Goal: Information Seeking & Learning: Compare options

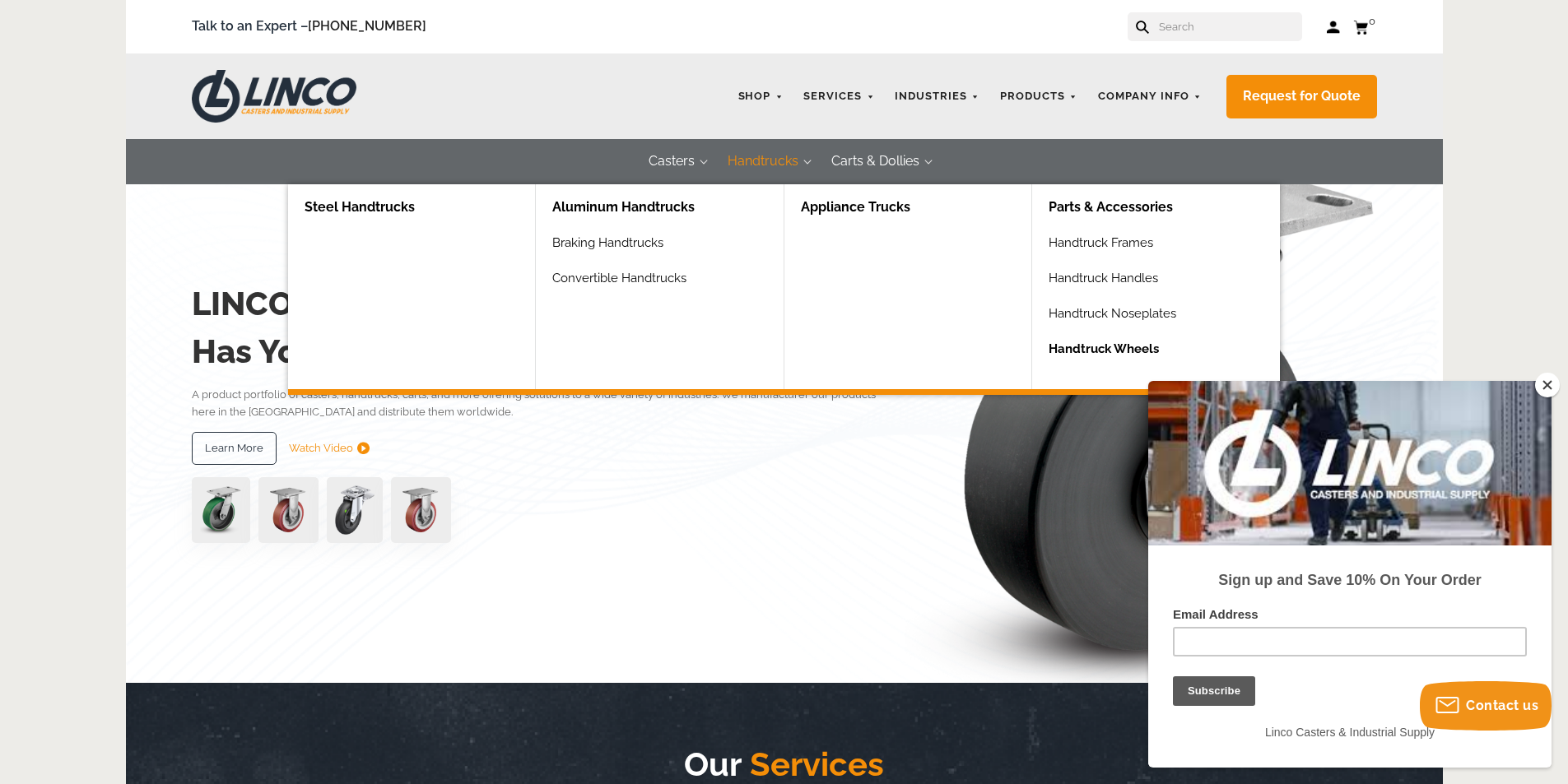
click at [1057, 346] on link "Handtruck Wheels" at bounding box center [1164, 355] width 232 height 35
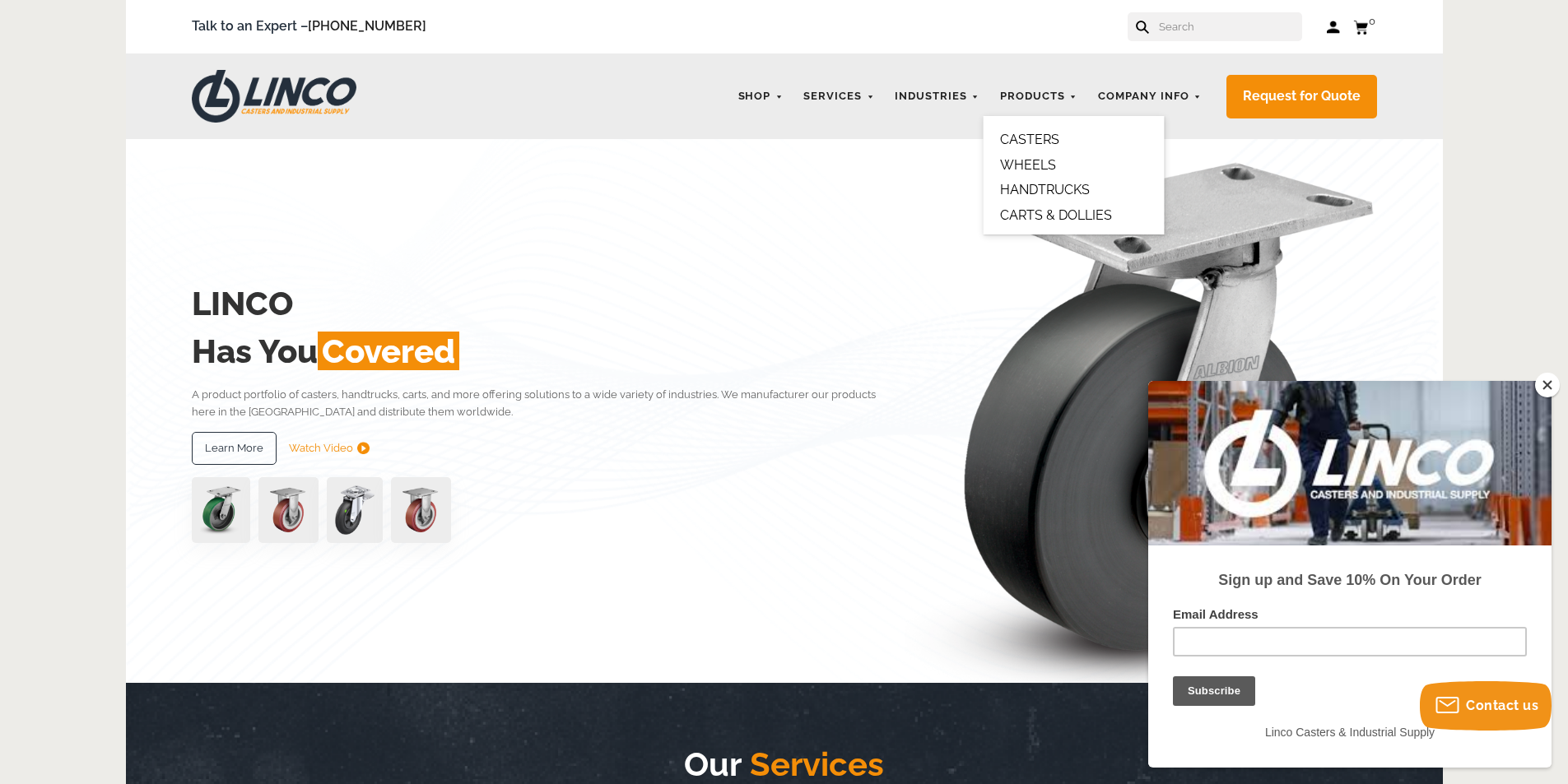
click at [1043, 163] on link "WHEELS" at bounding box center [1028, 165] width 56 height 16
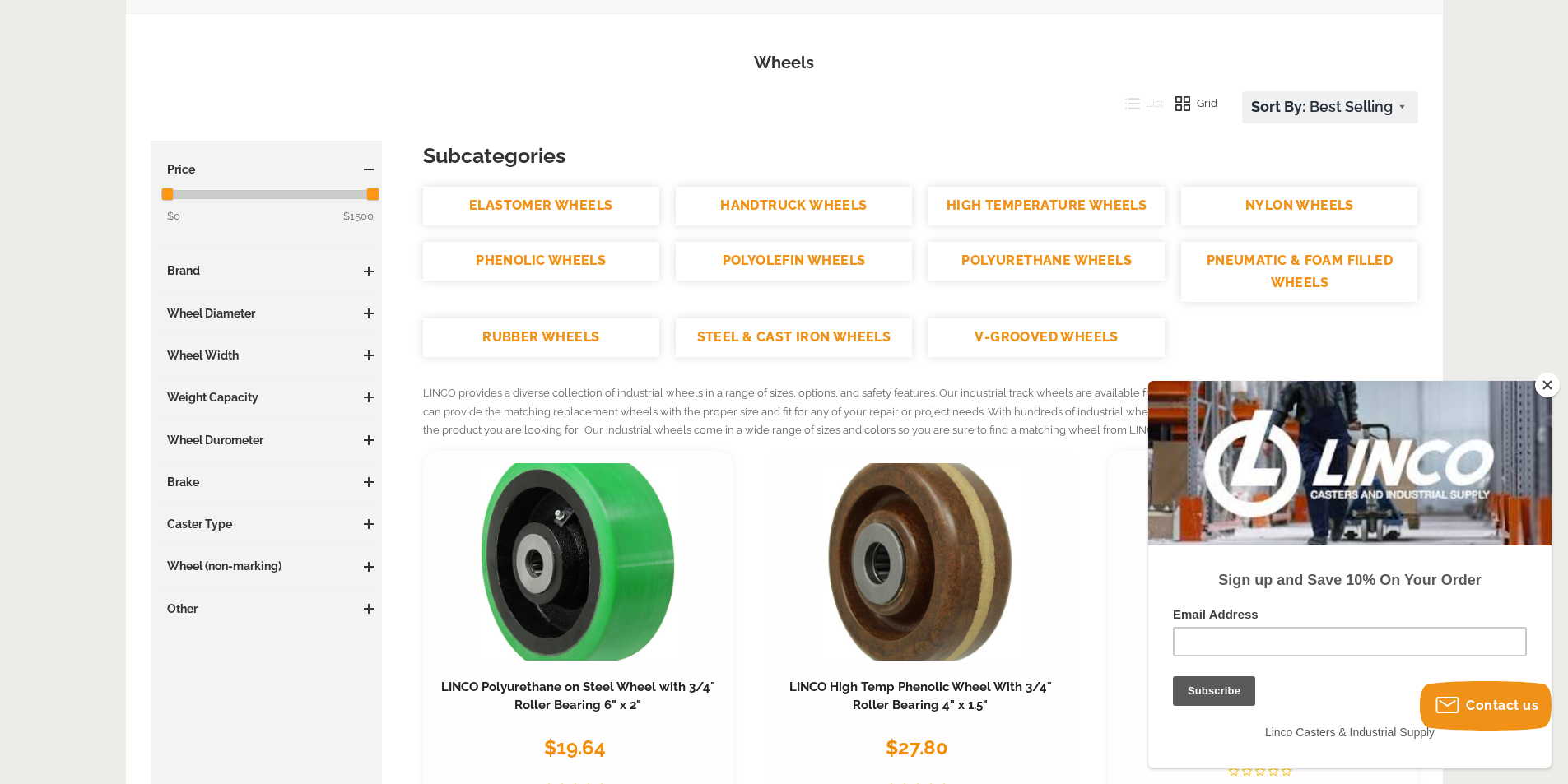
scroll to position [165, 0]
click at [841, 206] on link "HANDTRUCK WHEELS" at bounding box center [793, 207] width 236 height 39
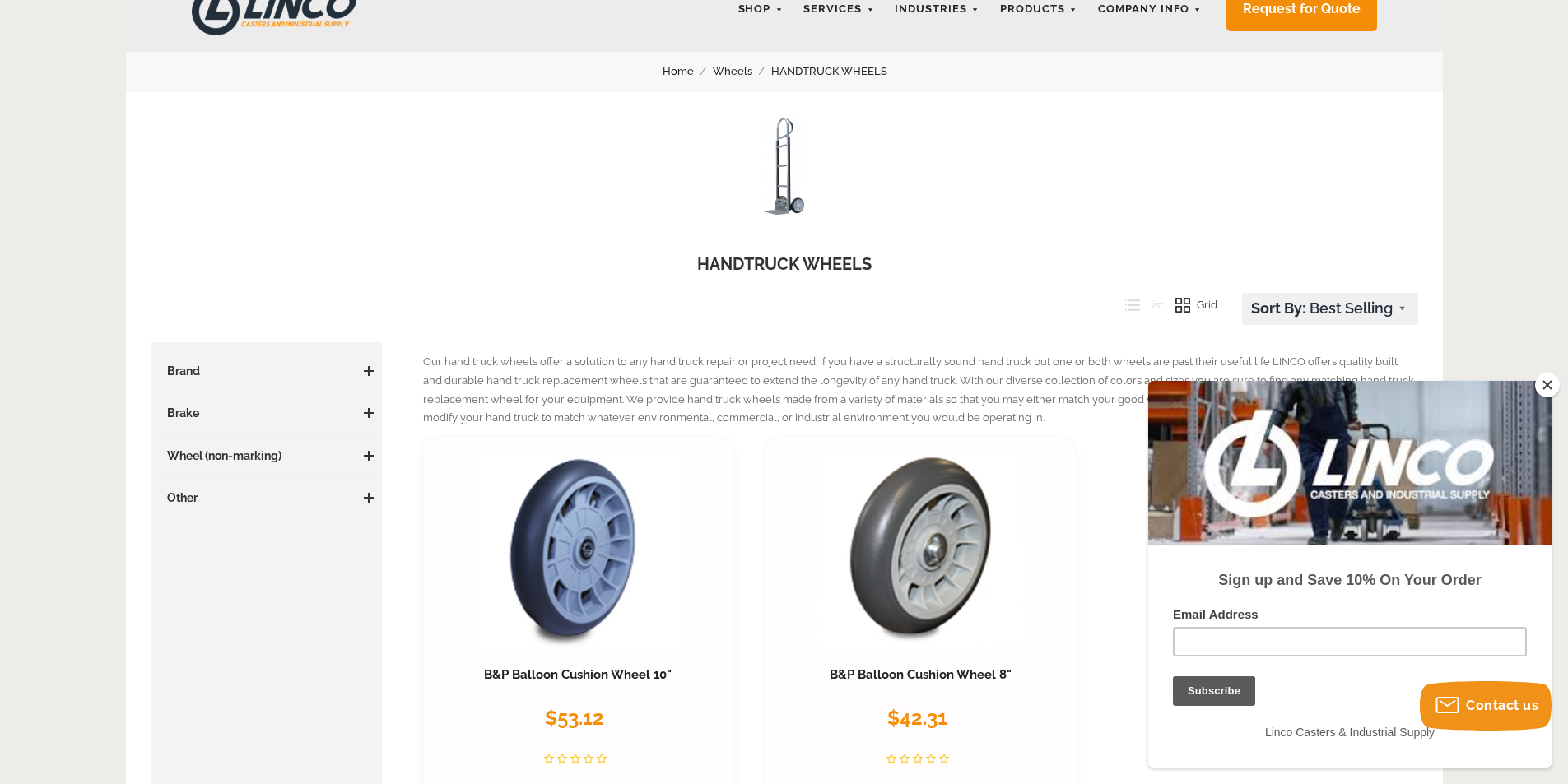
scroll to position [82, 0]
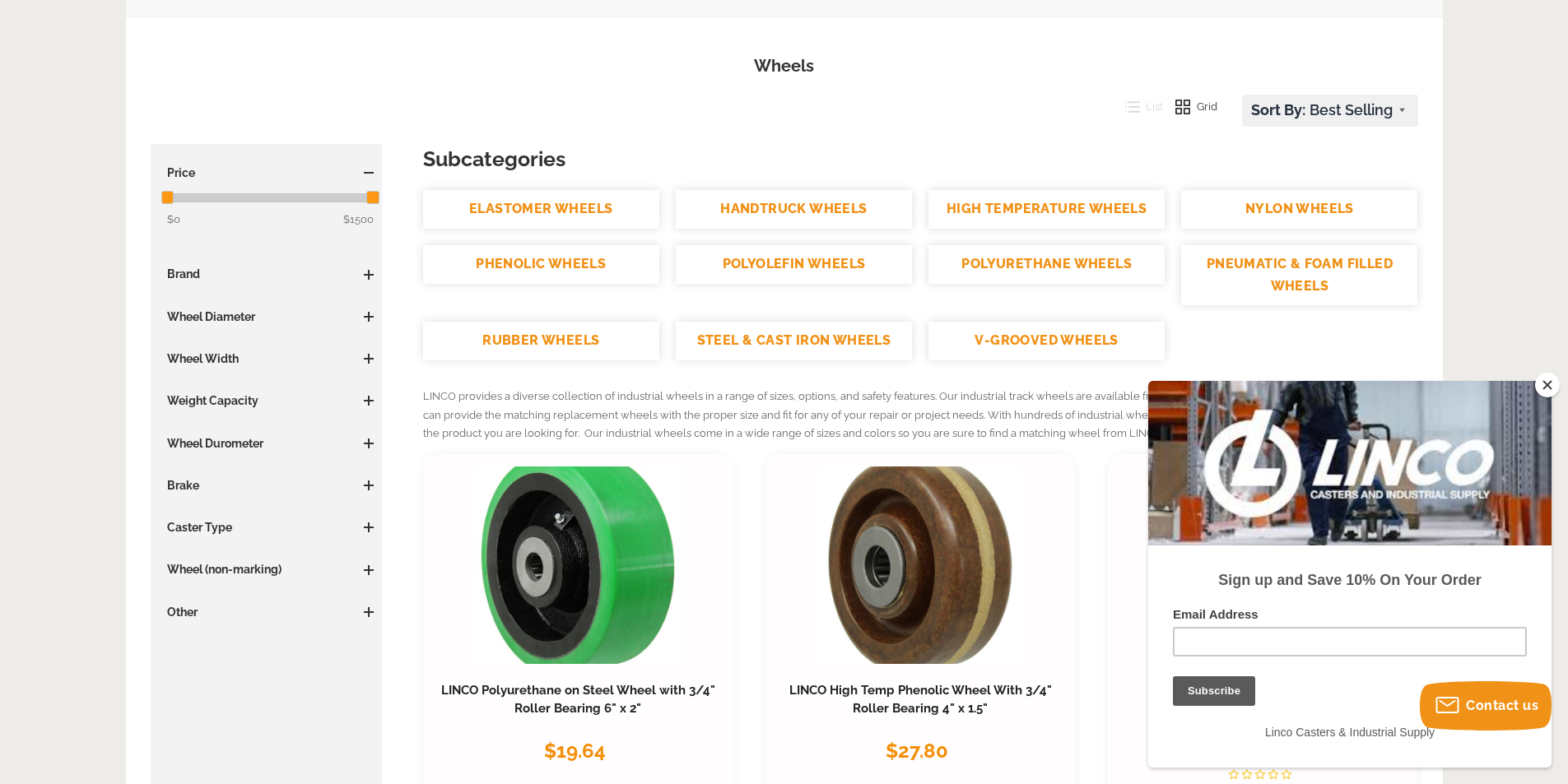
click at [599, 329] on link "RUBBER WHEELS" at bounding box center [541, 341] width 236 height 39
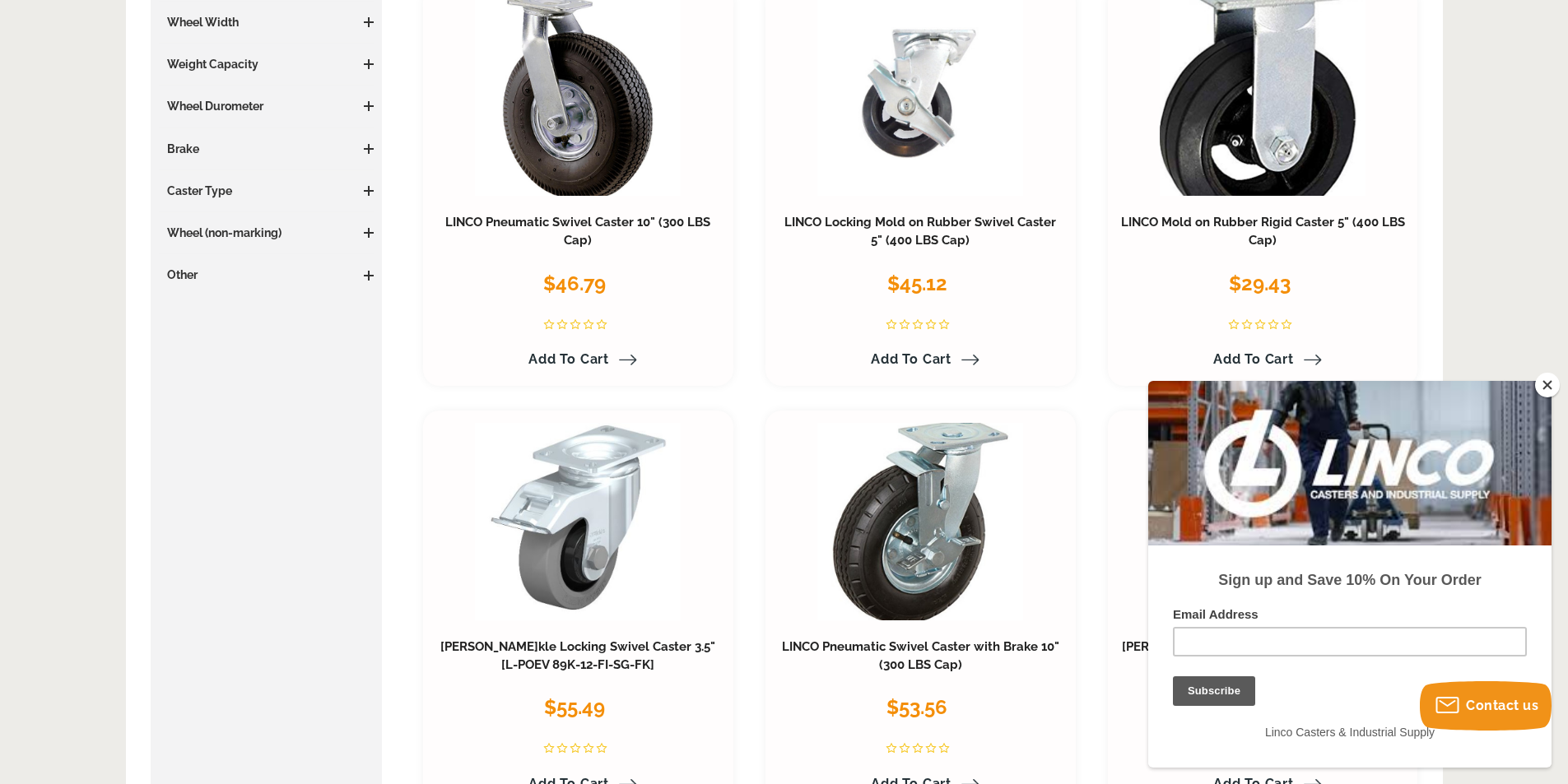
scroll to position [411, 0]
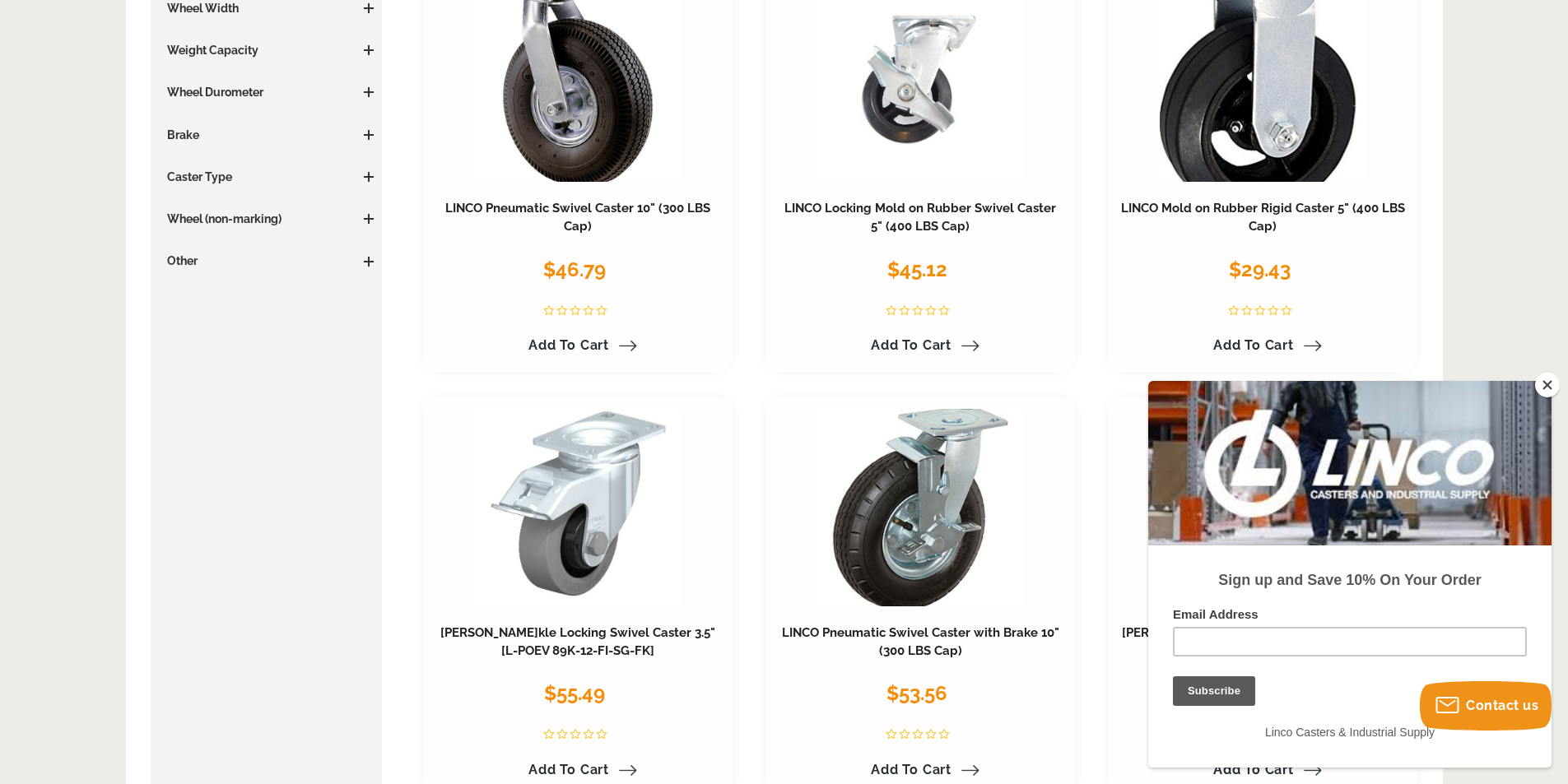
click at [1546, 382] on button "Close" at bounding box center [1548, 385] width 25 height 25
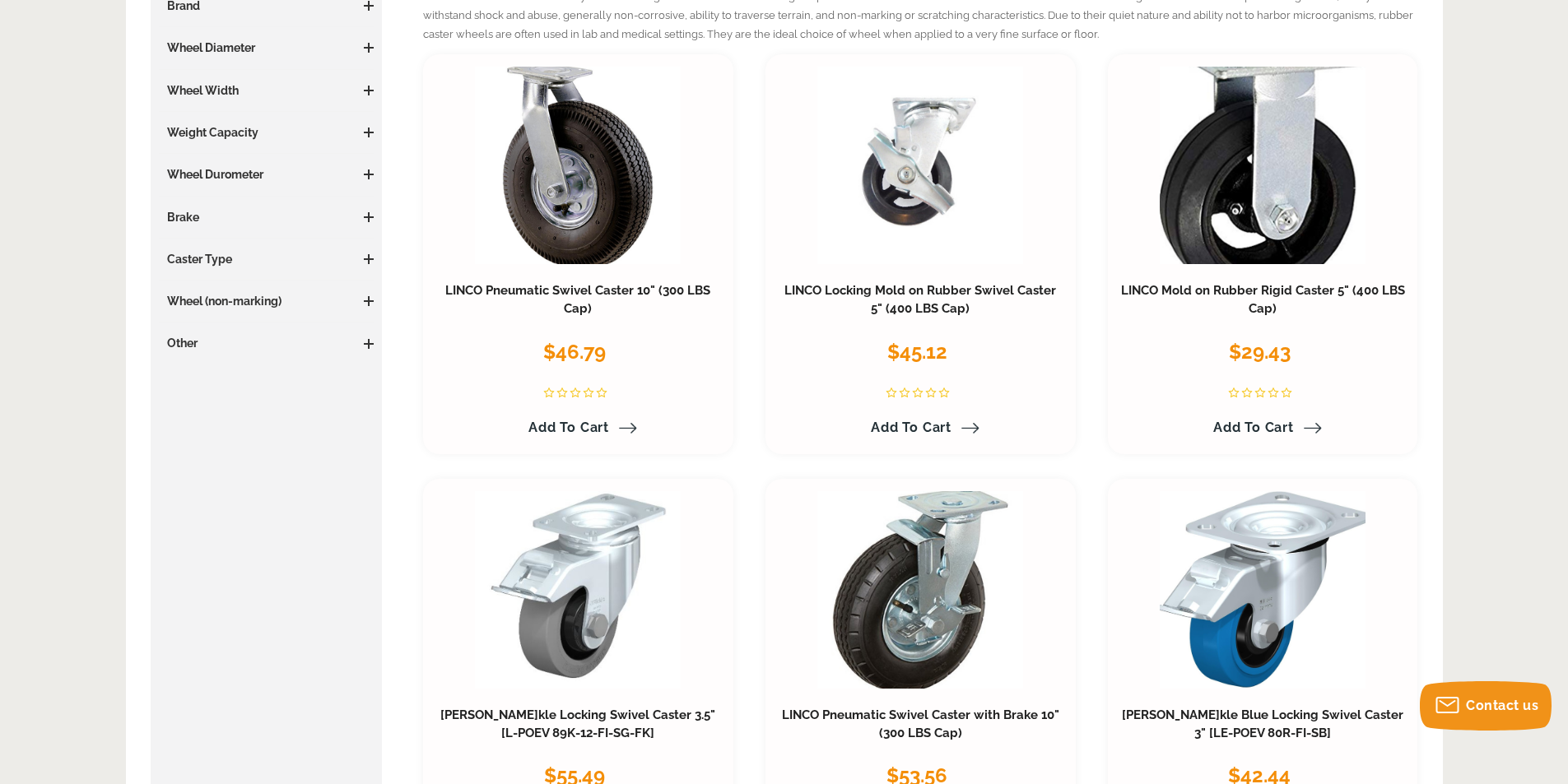
scroll to position [0, 0]
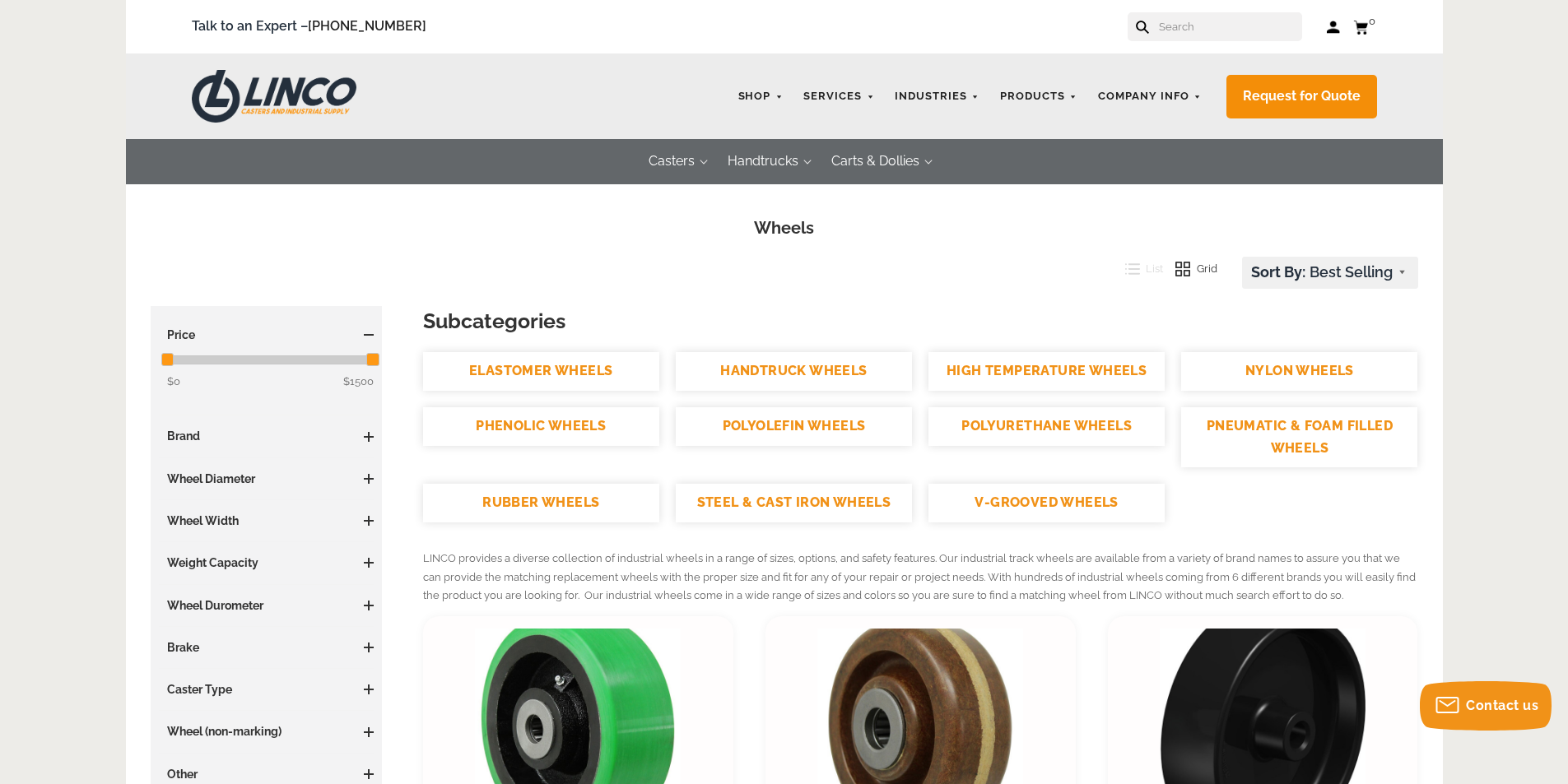
click at [566, 428] on link "PHENOLIC WHEELS" at bounding box center [541, 426] width 236 height 39
